Goal: Task Accomplishment & Management: Manage account settings

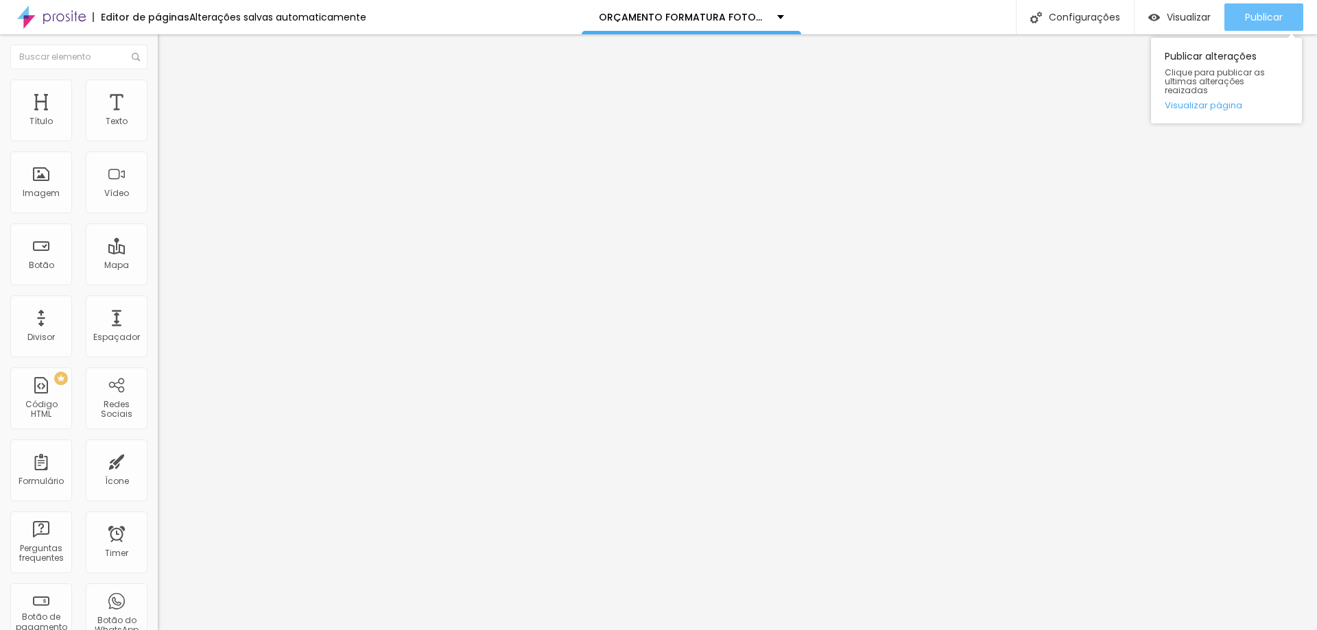
click at [1241, 10] on button "Publicar" at bounding box center [1263, 16] width 79 height 27
click at [1200, 21] on span "Visualizar" at bounding box center [1189, 17] width 44 height 11
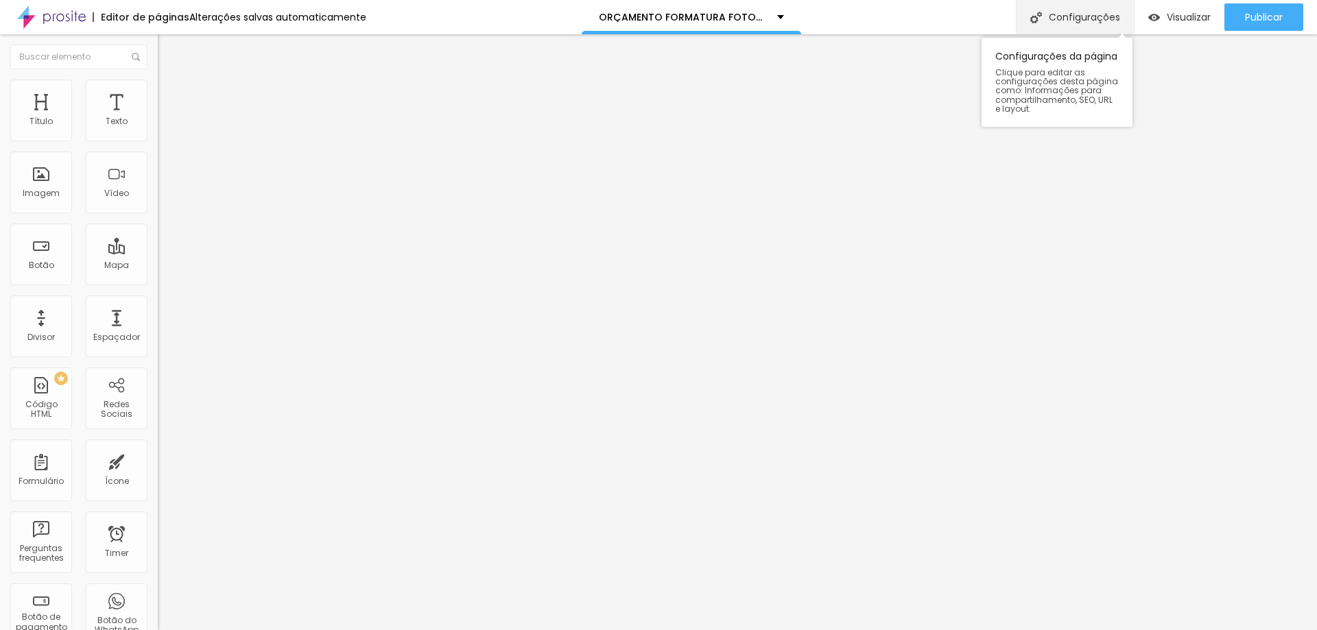
click at [1077, 29] on div "Configurações" at bounding box center [1075, 17] width 118 height 34
drag, startPoint x: 765, startPoint y: 163, endPoint x: 688, endPoint y: 165, distance: 76.8
type input "ORÇAMENTO FORMATURA FOTOS"
drag, startPoint x: 733, startPoint y: 224, endPoint x: 674, endPoint y: 228, distance: 59.2
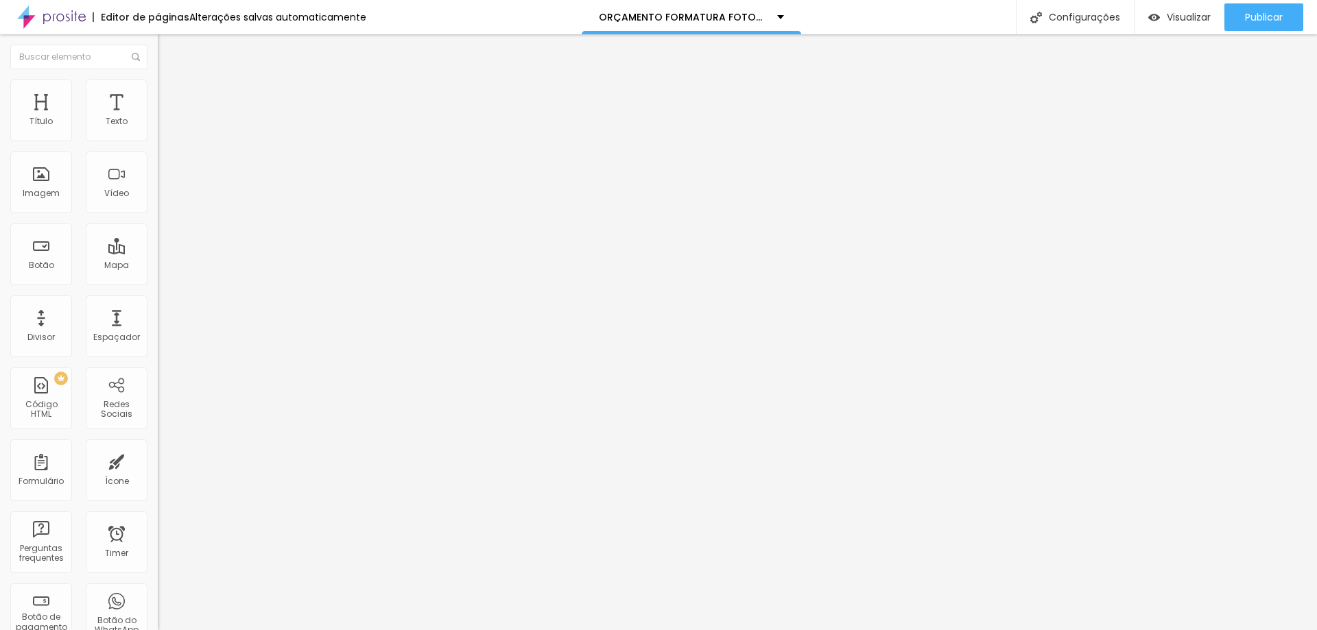
type input "/orcamento-formatura-fotos"
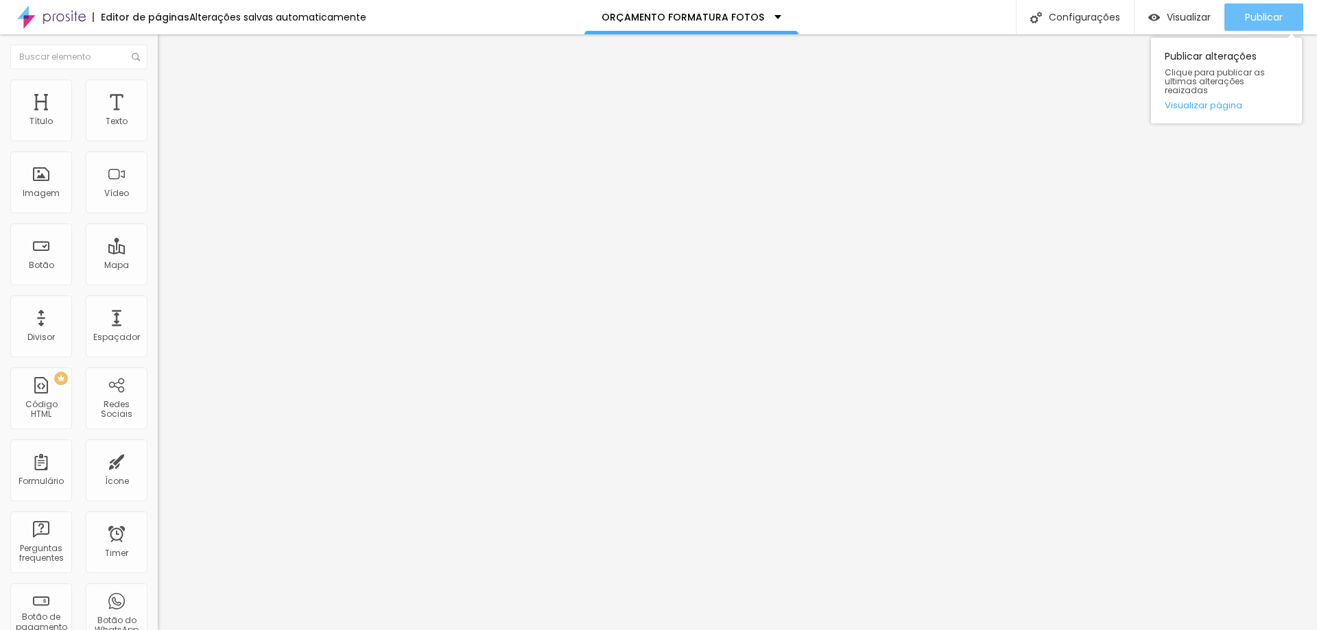
click at [1261, 14] on span "Publicar" at bounding box center [1264, 17] width 38 height 11
click at [1281, 20] on span "Publicar" at bounding box center [1264, 17] width 38 height 11
click at [1179, 21] on span "Visualizar" at bounding box center [1189, 17] width 44 height 11
